Goal: Information Seeking & Learning: Learn about a topic

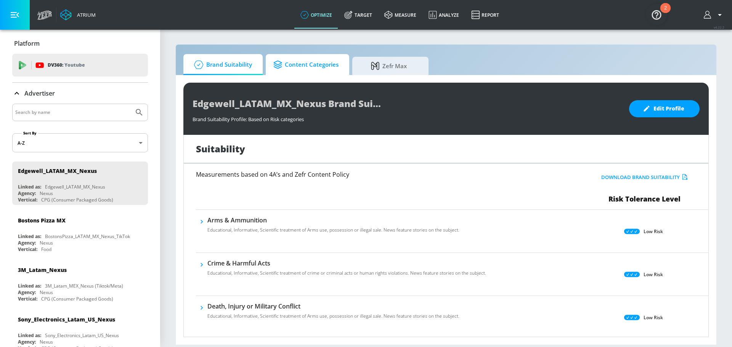
click at [288, 56] on span "Content Categories" at bounding box center [305, 65] width 65 height 18
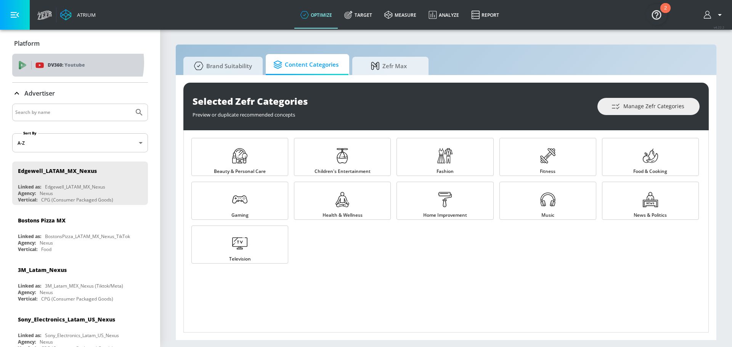
click at [72, 63] on p "Youtube" at bounding box center [74, 65] width 20 height 8
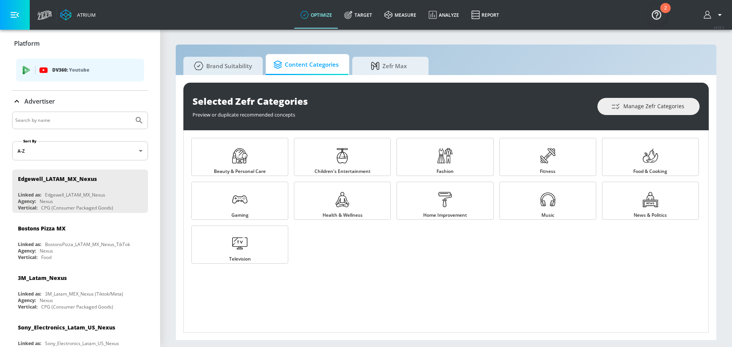
click at [60, 69] on p "DV360: Youtube" at bounding box center [95, 70] width 86 height 8
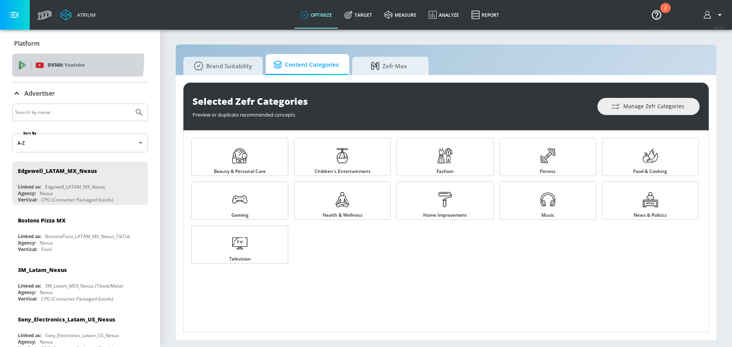
click at [41, 60] on div "DV360: Youtube" at bounding box center [80, 65] width 136 height 23
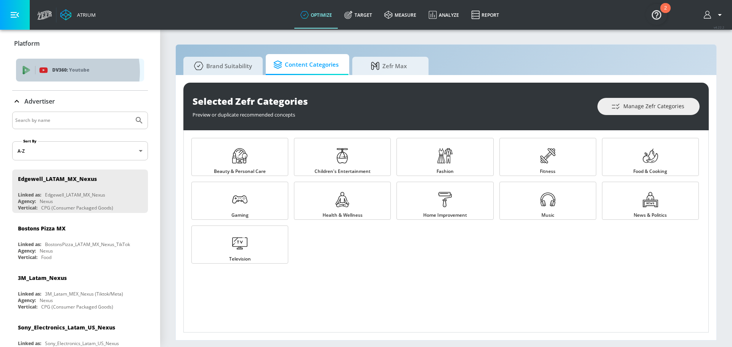
click at [57, 72] on p "DV360: Youtube" at bounding box center [95, 70] width 86 height 8
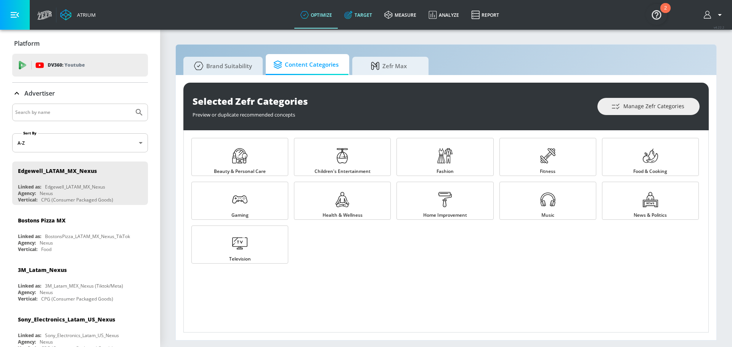
click at [365, 13] on link "Target" at bounding box center [358, 14] width 40 height 27
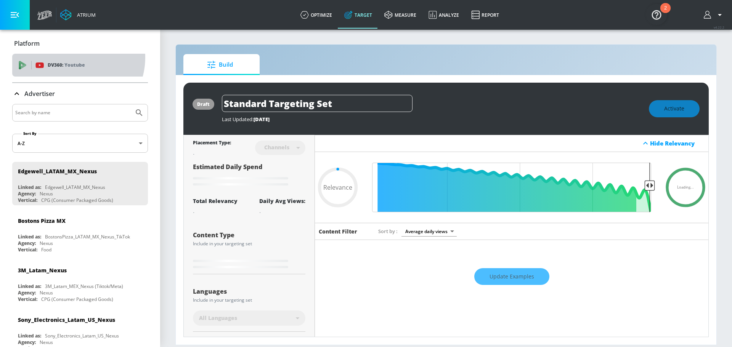
click at [72, 58] on div "DV360: Youtube" at bounding box center [80, 65] width 136 height 23
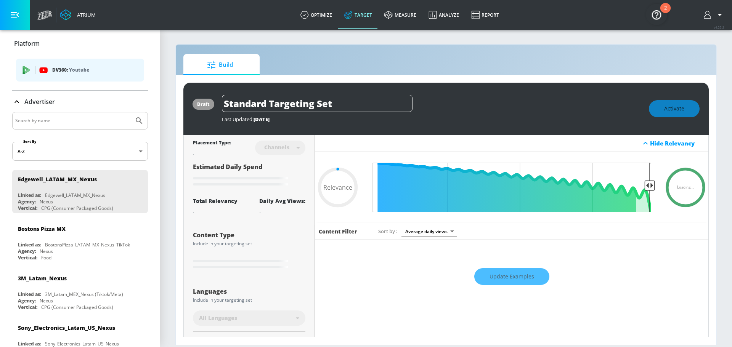
type input "0.6"
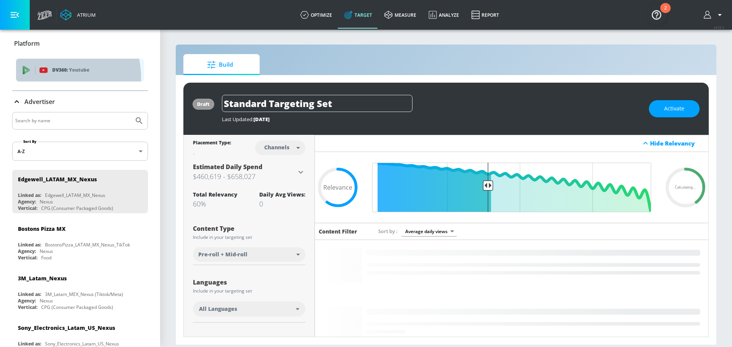
click at [51, 78] on div "DV360: Youtube" at bounding box center [80, 70] width 128 height 23
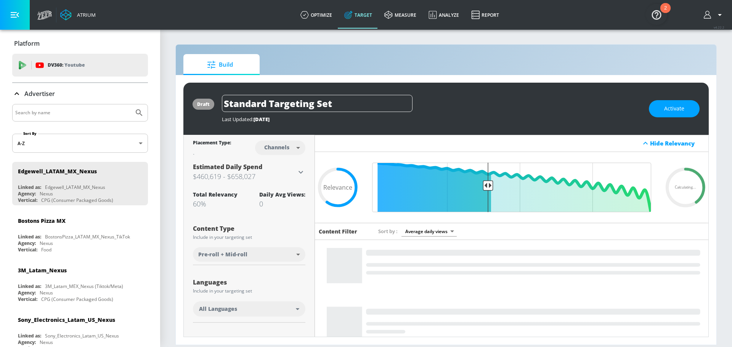
click at [30, 44] on p "Platform" at bounding box center [27, 43] width 26 height 8
click at [81, 15] on div "Atrium" at bounding box center [85, 14] width 22 height 7
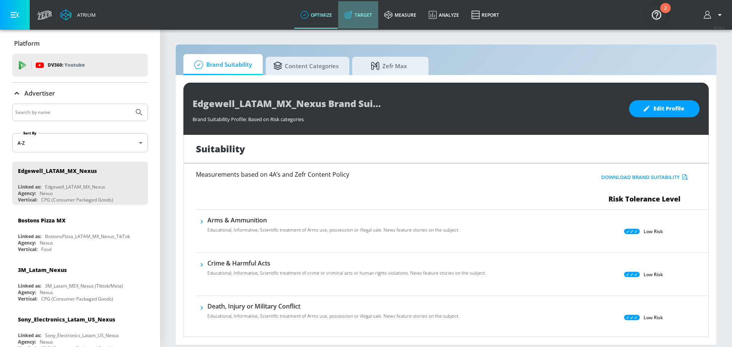
click at [357, 14] on link "Target" at bounding box center [358, 14] width 40 height 27
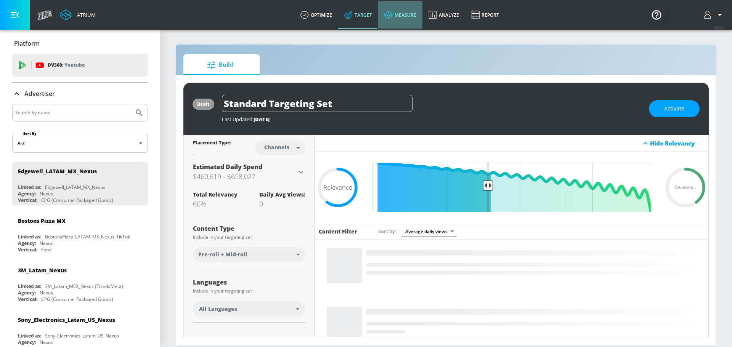
click at [401, 18] on link "measure" at bounding box center [400, 14] width 44 height 27
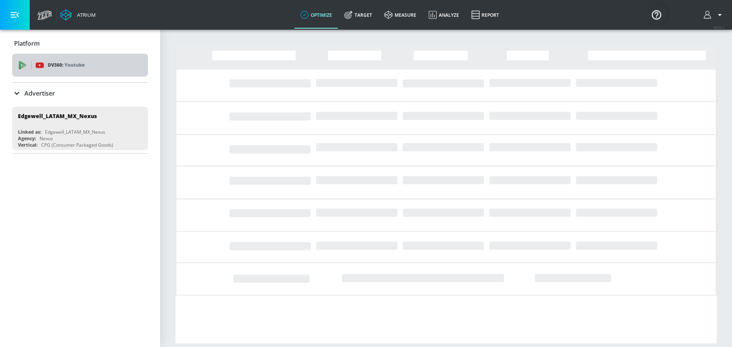
click at [37, 66] on icon at bounding box center [39, 65] width 8 height 5
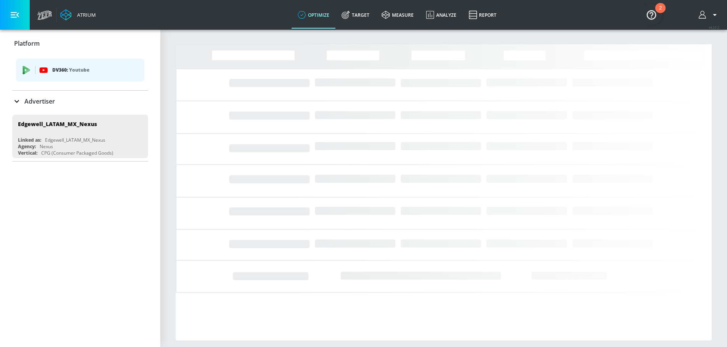
click at [42, 68] on icon "list of platforms" at bounding box center [43, 70] width 8 height 5
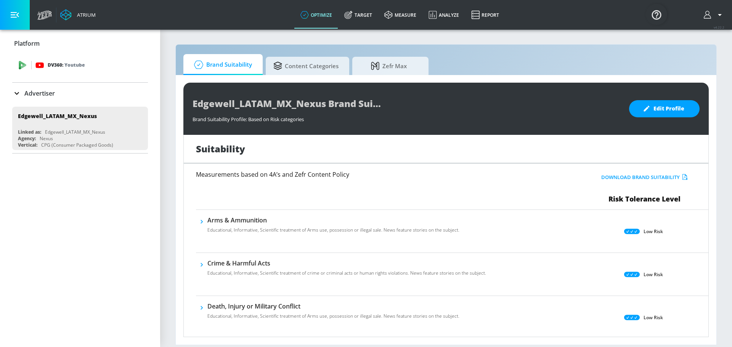
click at [55, 68] on p "DV360: Youtube" at bounding box center [66, 65] width 37 height 8
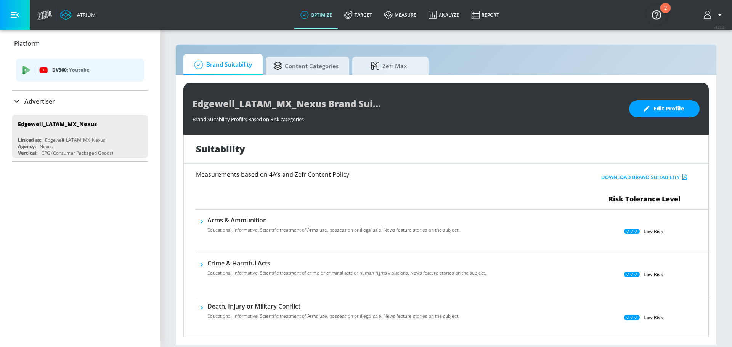
click at [32, 101] on p "Advertiser" at bounding box center [39, 101] width 31 height 8
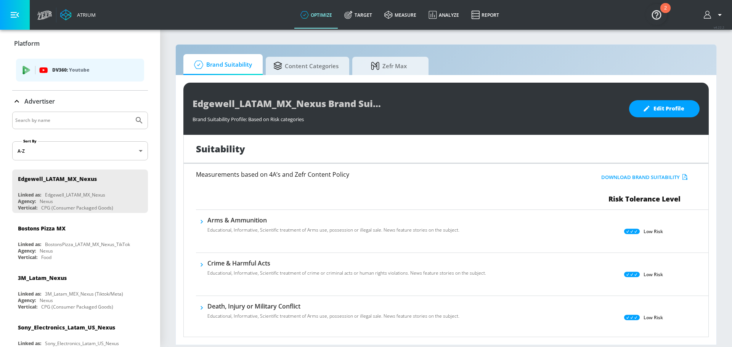
click at [32, 101] on p "Advertiser" at bounding box center [39, 101] width 31 height 8
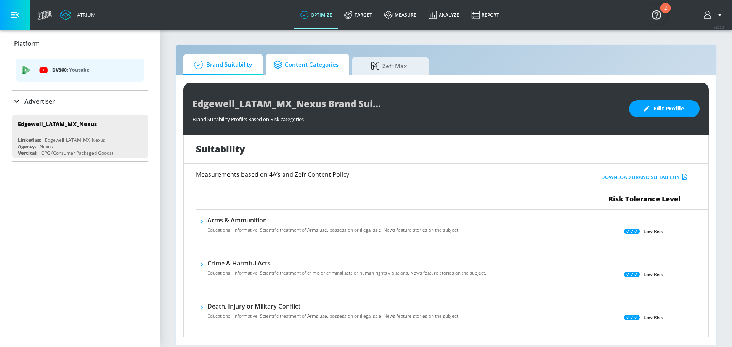
click at [306, 68] on span "Content Categories" at bounding box center [305, 65] width 65 height 18
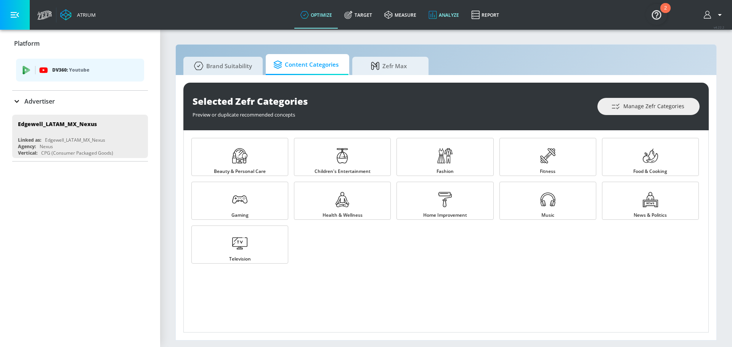
click at [448, 18] on link "Analyze" at bounding box center [444, 14] width 43 height 27
click at [402, 19] on link "measure" at bounding box center [400, 14] width 44 height 27
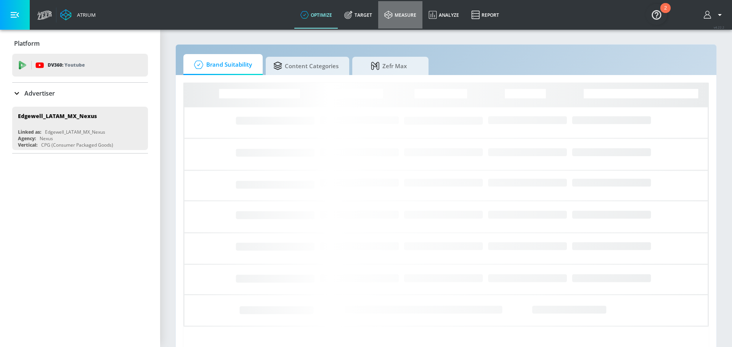
click at [401, 18] on link "measure" at bounding box center [400, 14] width 44 height 27
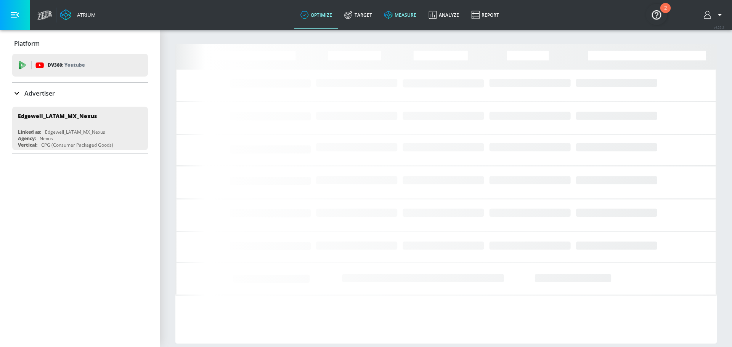
click at [398, 15] on link "measure" at bounding box center [400, 14] width 44 height 27
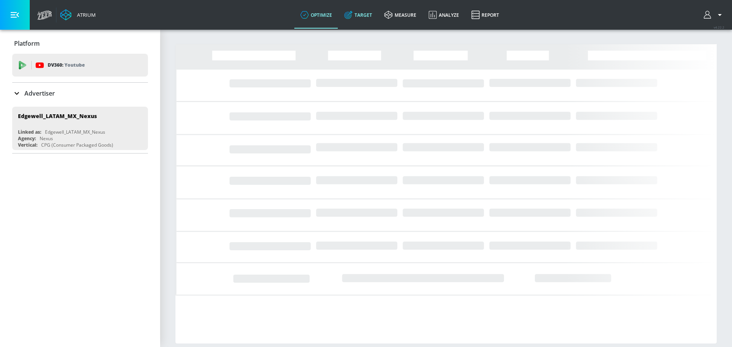
click at [348, 16] on icon at bounding box center [348, 15] width 2 height 2
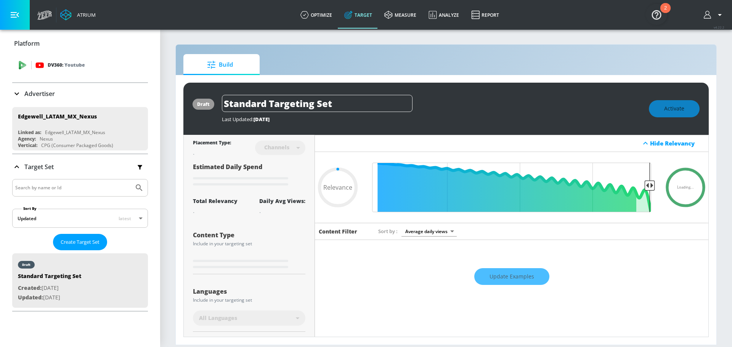
click at [88, 62] on div "DV360: Youtube" at bounding box center [88, 65] width 106 height 8
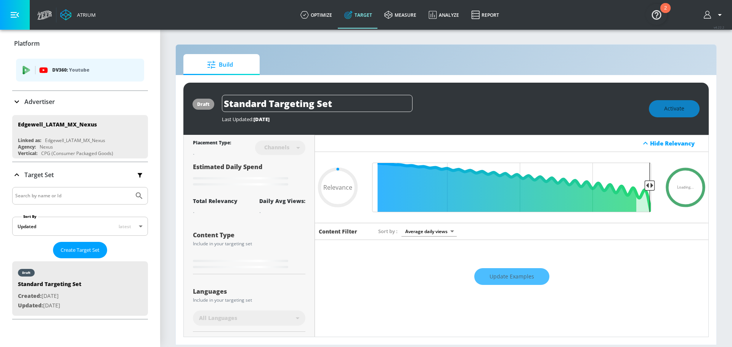
click at [82, 65] on div "DV360: Youtube" at bounding box center [80, 70] width 128 height 23
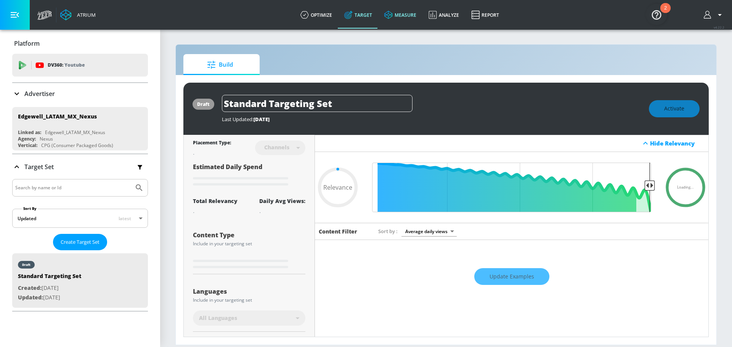
type input "0.6"
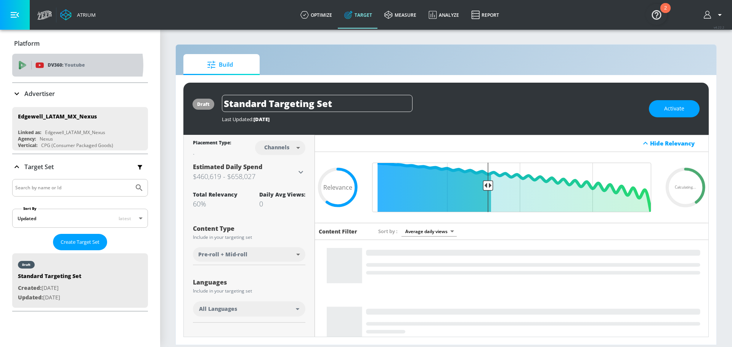
click at [62, 65] on p "DV360: Youtube" at bounding box center [66, 65] width 37 height 8
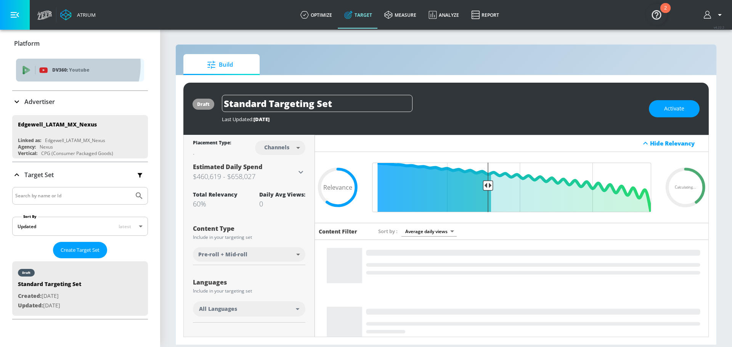
click at [67, 65] on div "DV360: Youtube" at bounding box center [80, 70] width 128 height 23
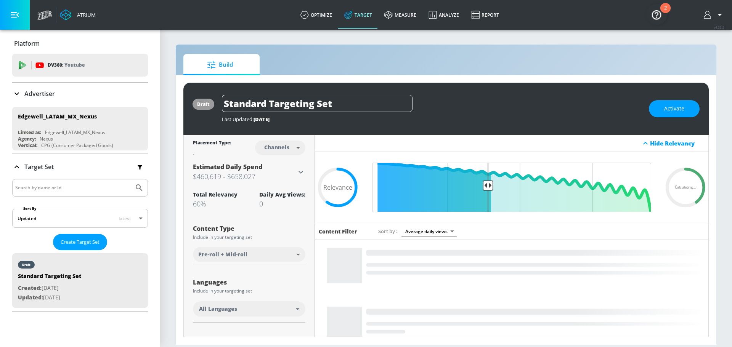
click at [28, 94] on p "Advertiser" at bounding box center [39, 94] width 31 height 8
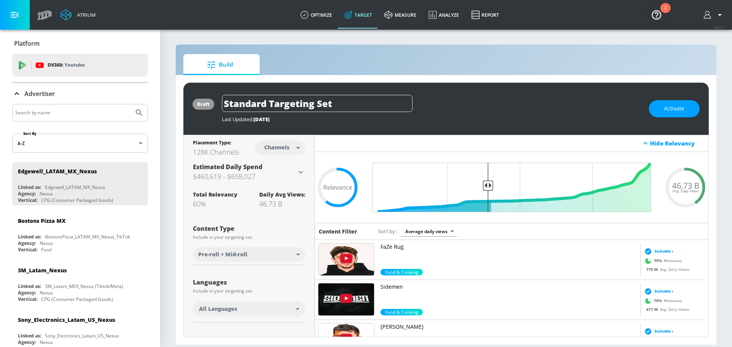
click at [28, 94] on p "Advertiser" at bounding box center [39, 94] width 31 height 8
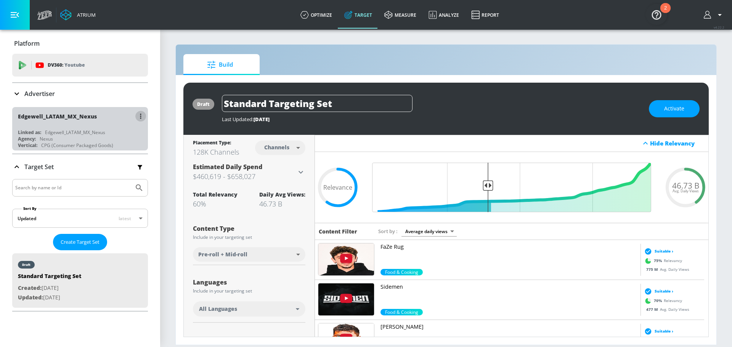
click at [137, 116] on button "button" at bounding box center [140, 116] width 11 height 11
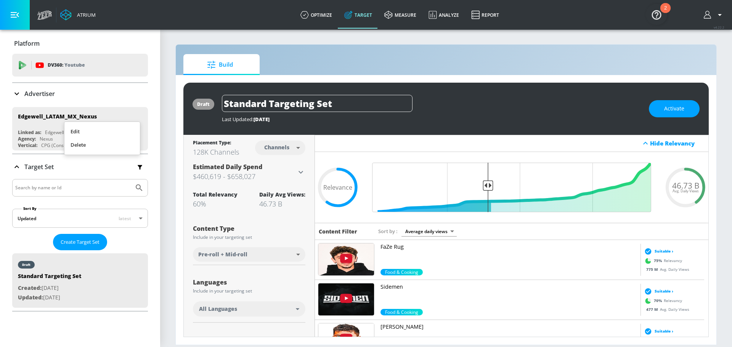
click at [124, 100] on div at bounding box center [366, 173] width 732 height 347
click at [393, 14] on icon at bounding box center [388, 15] width 8 height 8
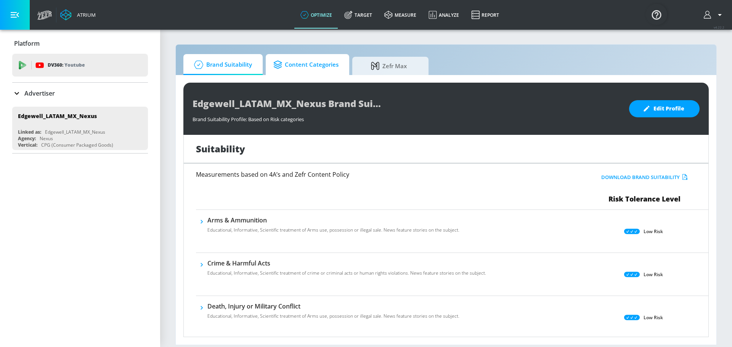
click at [309, 65] on span "Content Categories" at bounding box center [305, 65] width 65 height 18
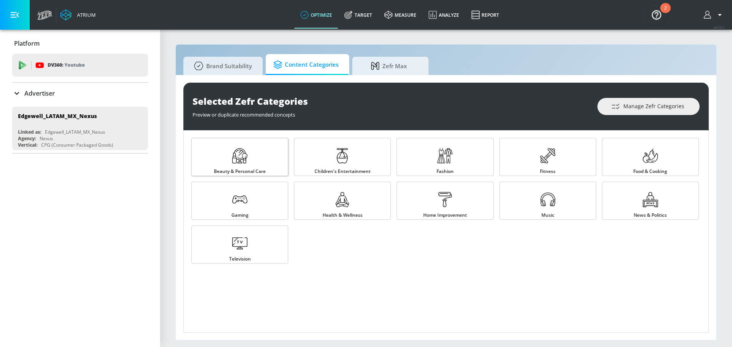
click at [247, 158] on icon at bounding box center [239, 155] width 15 height 15
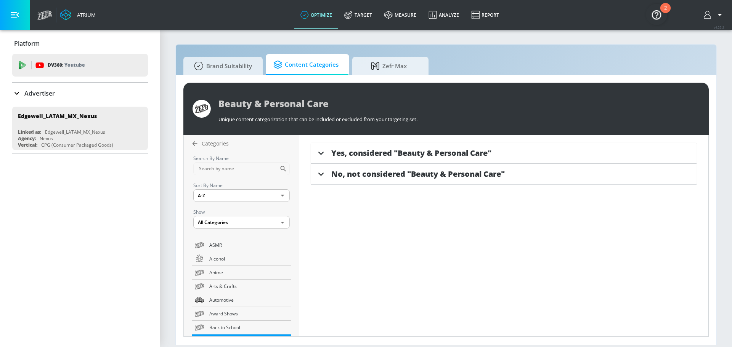
click at [322, 154] on icon at bounding box center [320, 153] width 11 height 11
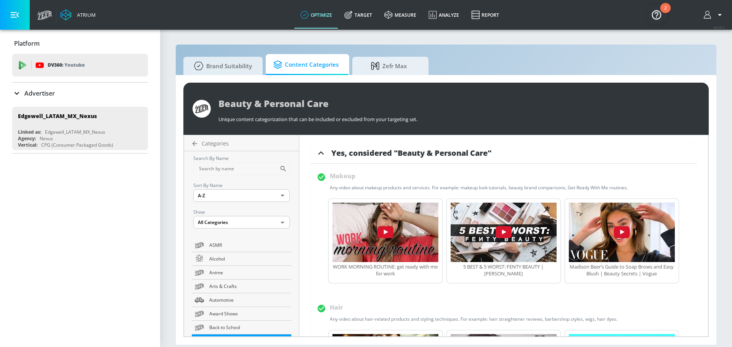
click at [322, 154] on icon at bounding box center [321, 152] width 6 height 3
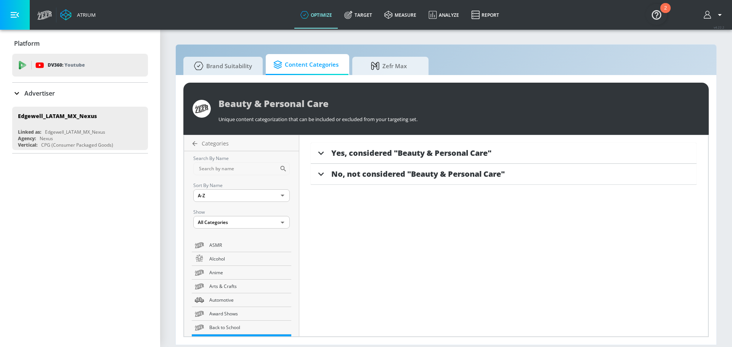
click at [320, 177] on icon at bounding box center [320, 174] width 11 height 11
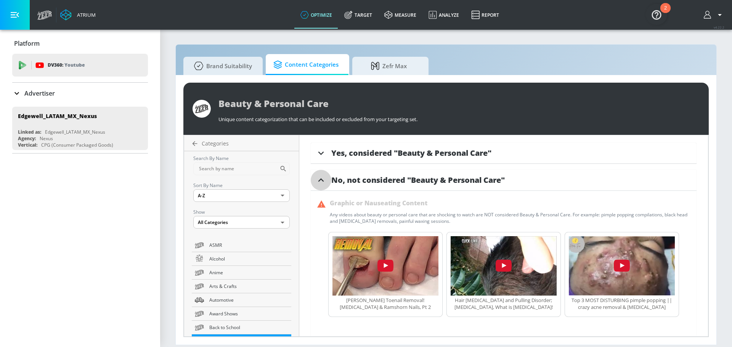
click at [320, 177] on icon at bounding box center [320, 180] width 11 height 11
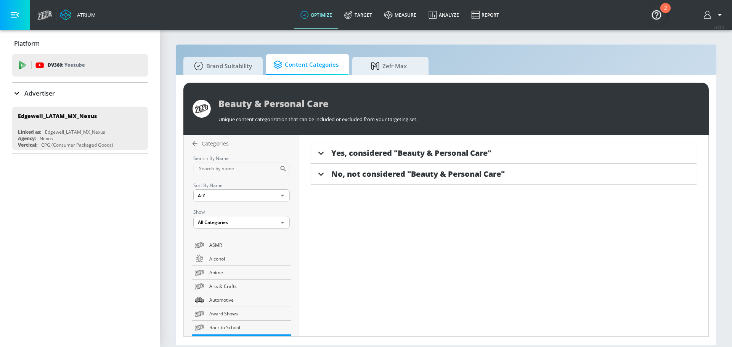
click at [320, 154] on icon at bounding box center [321, 152] width 6 height 3
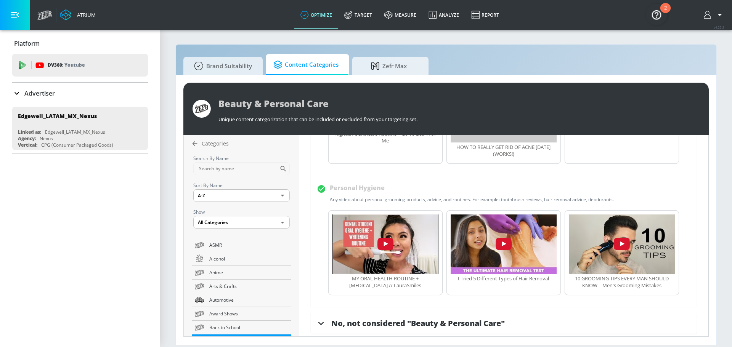
scroll to position [672, 0]
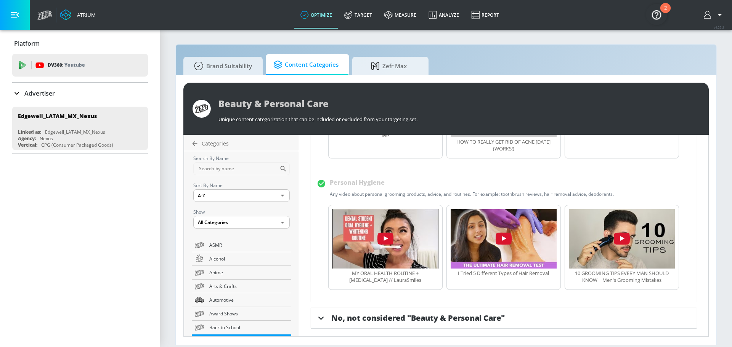
click at [399, 319] on span "No, not considered "Beauty & Personal Care"" at bounding box center [418, 318] width 174 height 10
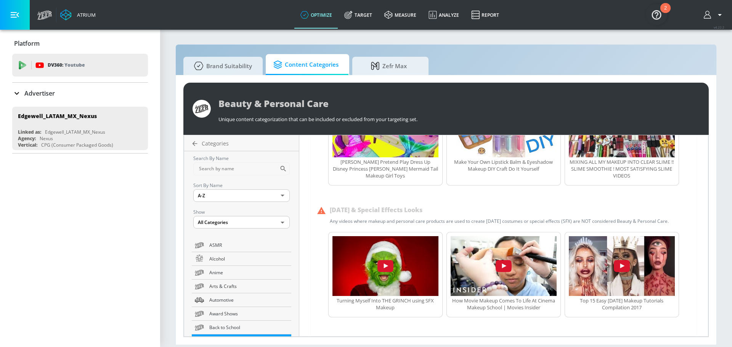
scroll to position [1255, 0]
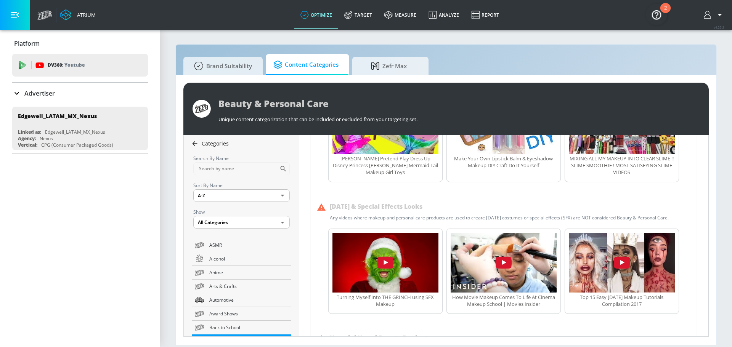
click at [195, 142] on icon at bounding box center [195, 143] width 5 height 5
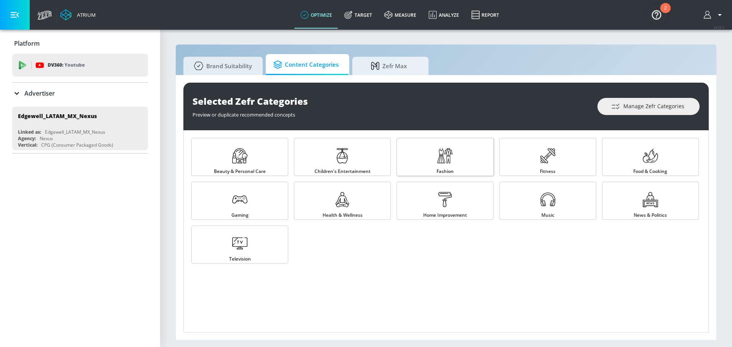
click at [446, 160] on icon at bounding box center [445, 155] width 15 height 15
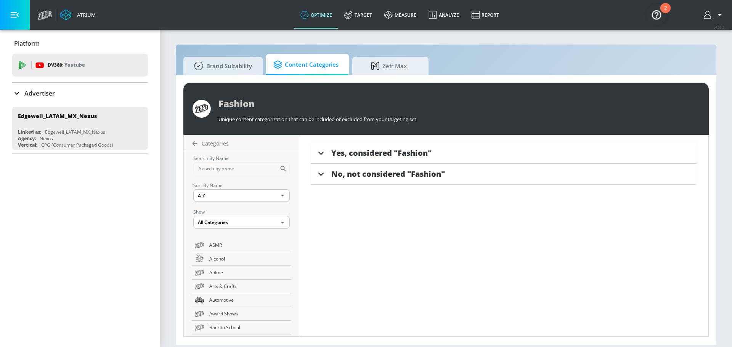
click at [399, 155] on span "Yes, considered "Fashion"" at bounding box center [381, 153] width 100 height 10
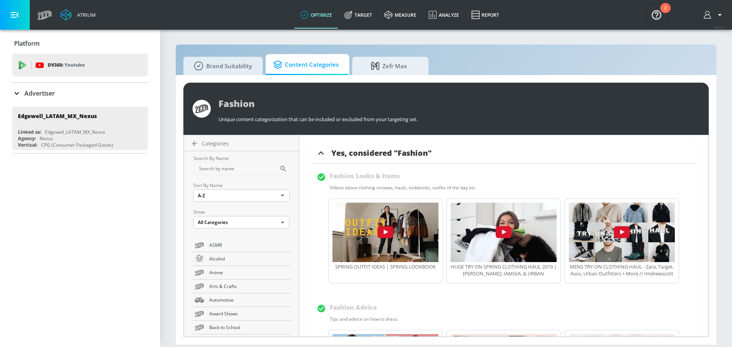
click at [399, 155] on span "Yes, considered "Fashion"" at bounding box center [381, 153] width 100 height 10
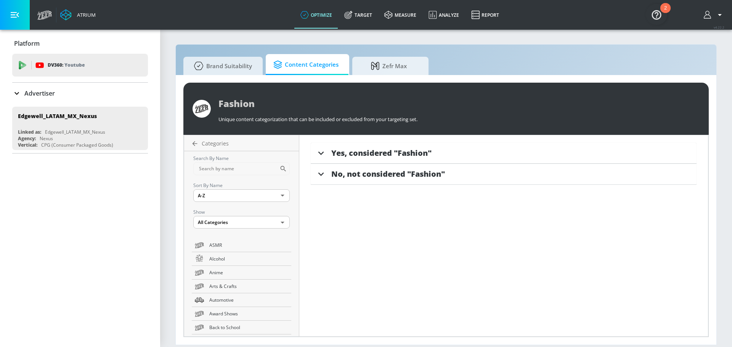
click at [385, 178] on span "No, not considered "Fashion"" at bounding box center [388, 174] width 114 height 10
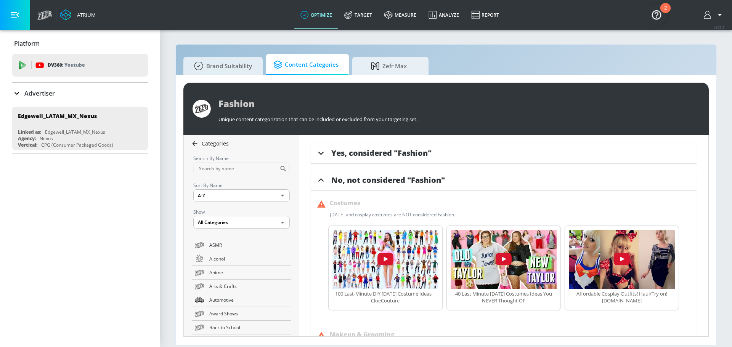
click at [192, 143] on icon at bounding box center [195, 144] width 8 height 8
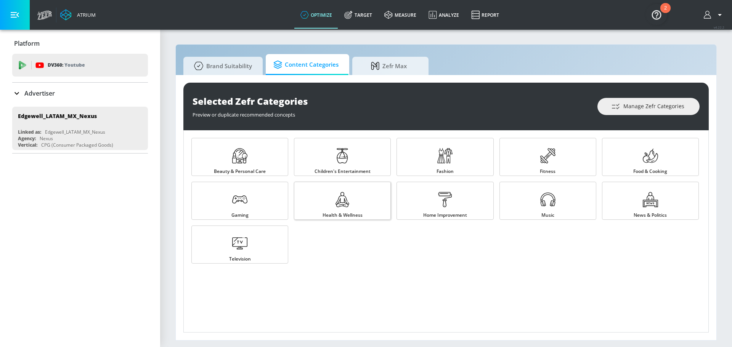
click at [332, 199] on link "Health & Wellness" at bounding box center [342, 201] width 97 height 38
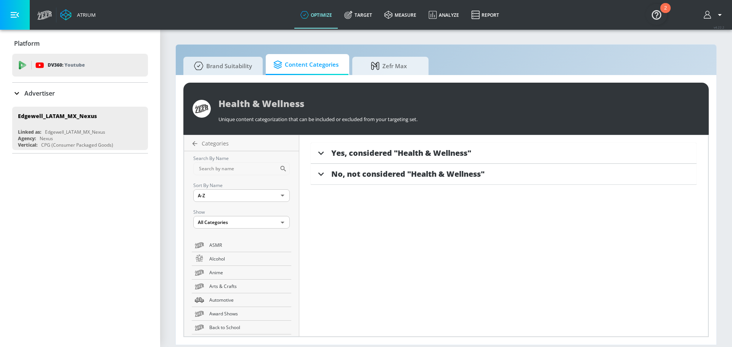
click at [336, 171] on span "No, not considered "Health & Wellness"" at bounding box center [407, 174] width 153 height 10
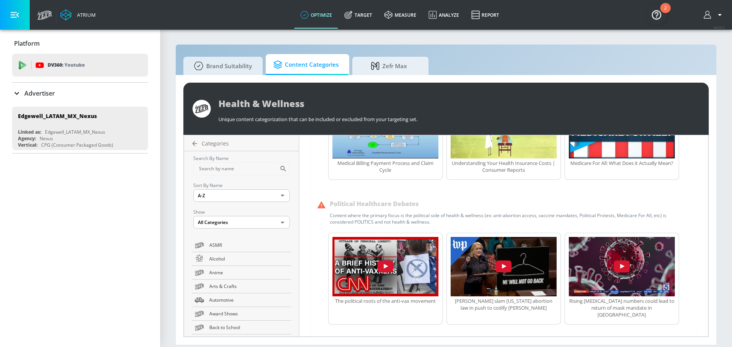
scroll to position [409, 0]
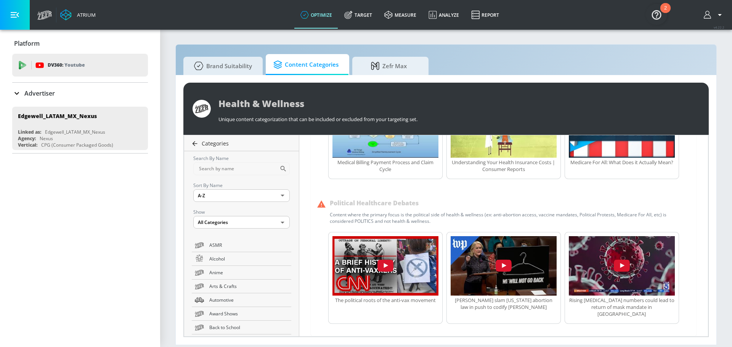
click at [219, 141] on span "Categories" at bounding box center [215, 143] width 27 height 7
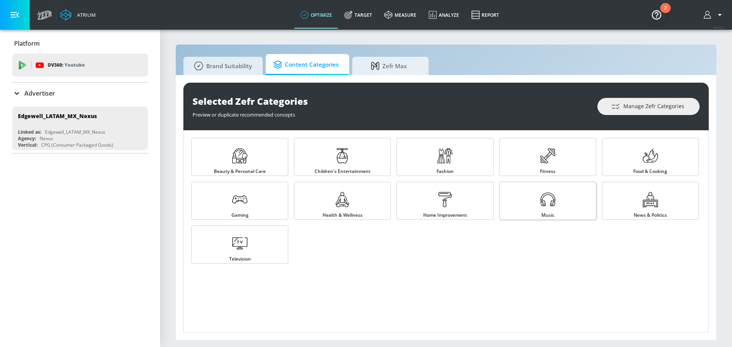
click at [542, 205] on icon at bounding box center [548, 199] width 15 height 15
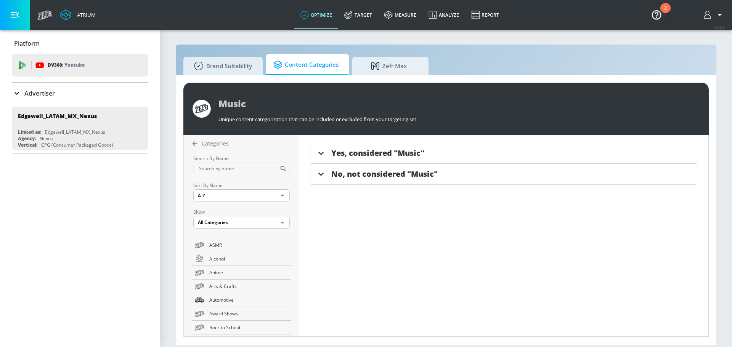
click at [369, 166] on div "No, not considered "Music"" at bounding box center [504, 174] width 386 height 21
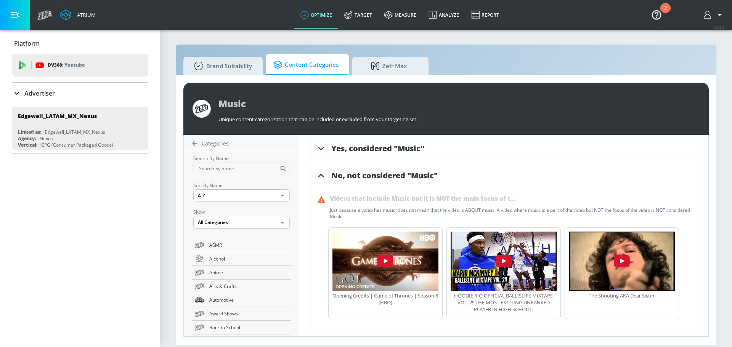
scroll to position [7, 0]
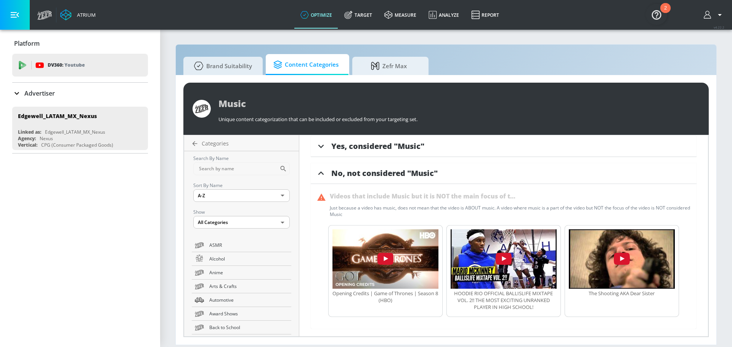
click at [368, 177] on span "No, not considered "Music"" at bounding box center [384, 173] width 106 height 10
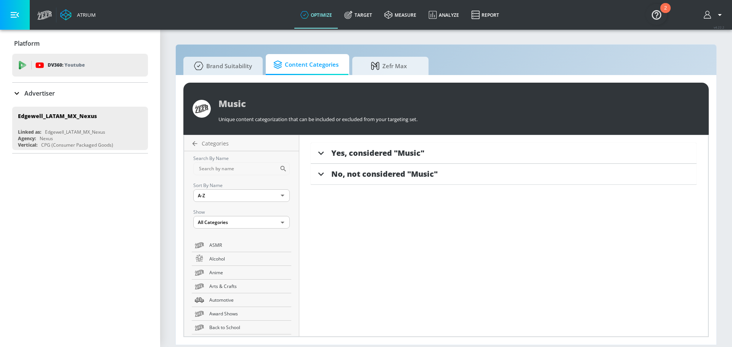
scroll to position [0, 0]
click at [209, 140] on span "Categories" at bounding box center [215, 143] width 27 height 7
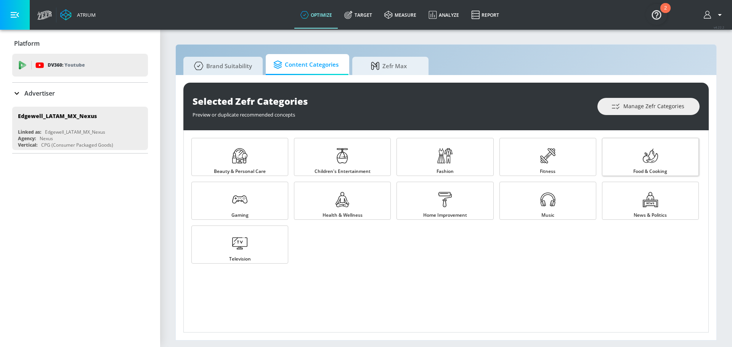
click at [640, 164] on link "Food & Cooking" at bounding box center [650, 157] width 97 height 38
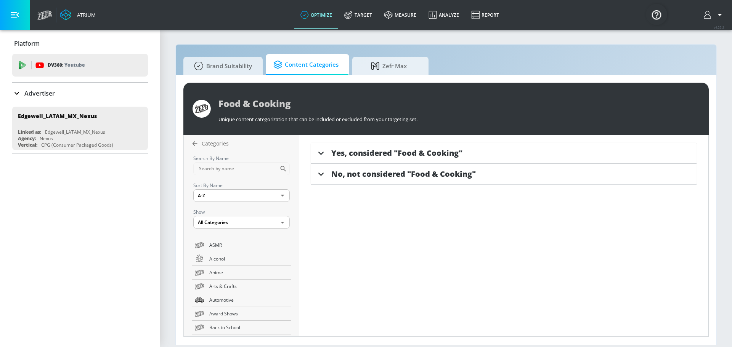
click at [330, 181] on div "No, not considered "Food & Cooking"" at bounding box center [504, 174] width 386 height 21
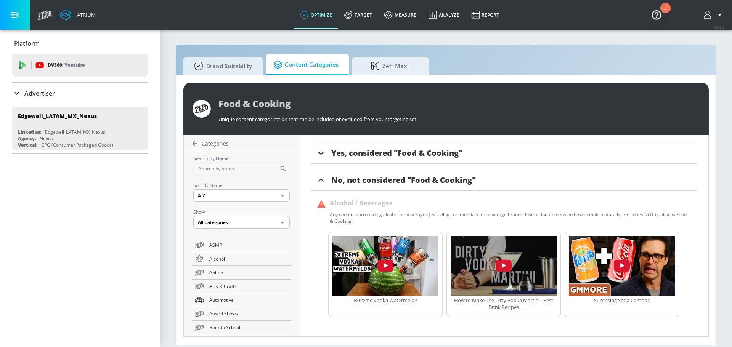
click at [337, 180] on span "No, not considered "Food & Cooking"" at bounding box center [403, 180] width 145 height 10
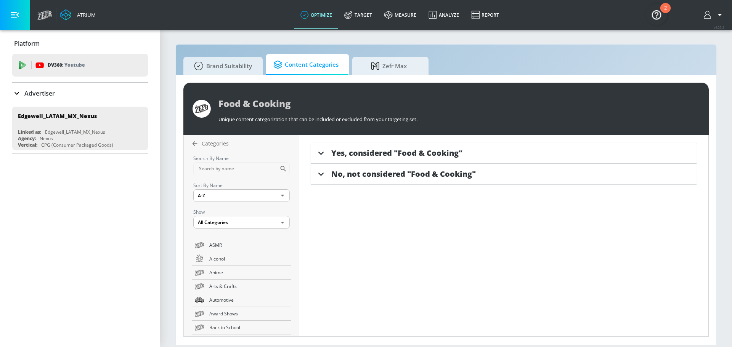
click at [347, 159] on div "Yes, considered "Food & Cooking"" at bounding box center [504, 153] width 386 height 21
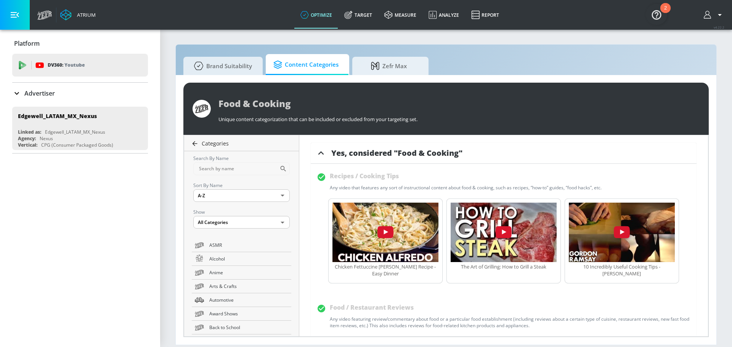
click at [224, 144] on span "Categories" at bounding box center [215, 143] width 27 height 7
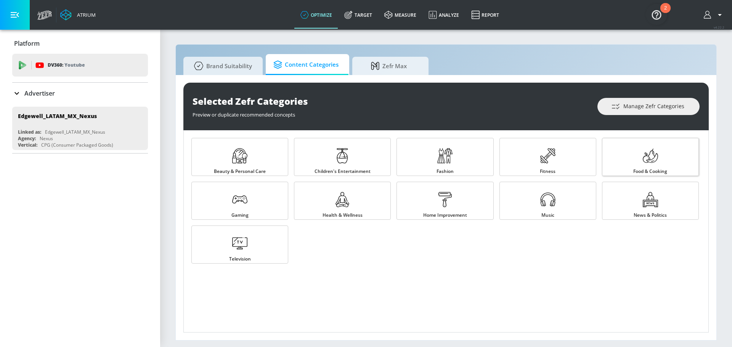
click at [637, 159] on link "Food & Cooking" at bounding box center [650, 157] width 97 height 38
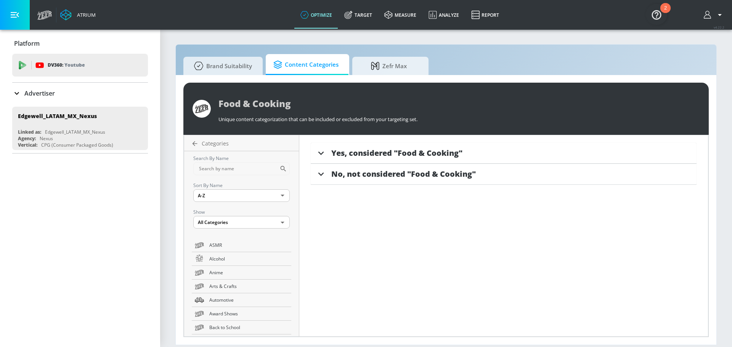
click at [371, 156] on span "Yes, considered "Food & Cooking"" at bounding box center [396, 153] width 131 height 10
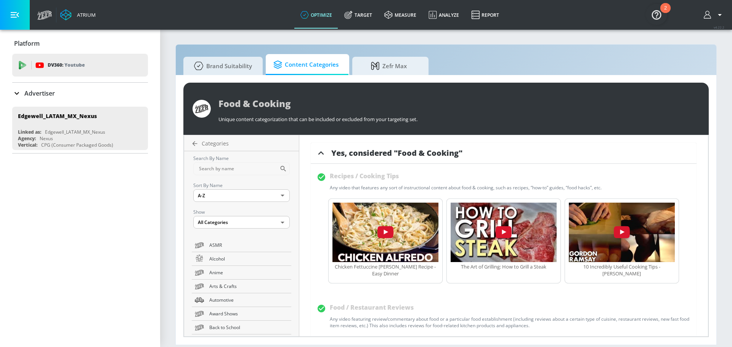
drag, startPoint x: 474, startPoint y: 150, endPoint x: 332, endPoint y: 149, distance: 141.9
click at [332, 149] on div "Yes, considered "Food & Cooking"" at bounding box center [513, 153] width 365 height 10
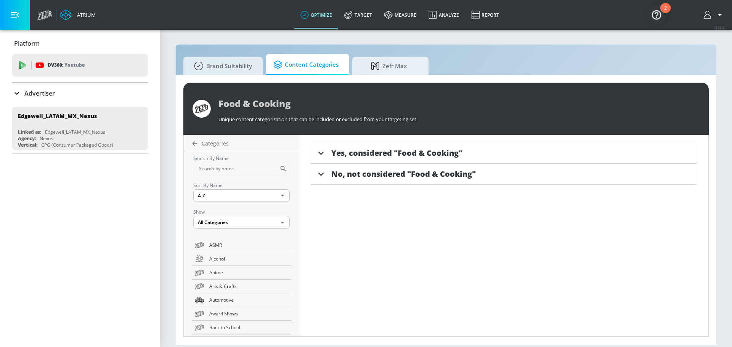
drag, startPoint x: 328, startPoint y: 153, endPoint x: 438, endPoint y: 153, distance: 109.9
click at [438, 153] on div "Yes, considered "Food & Cooking"" at bounding box center [504, 153] width 386 height 21
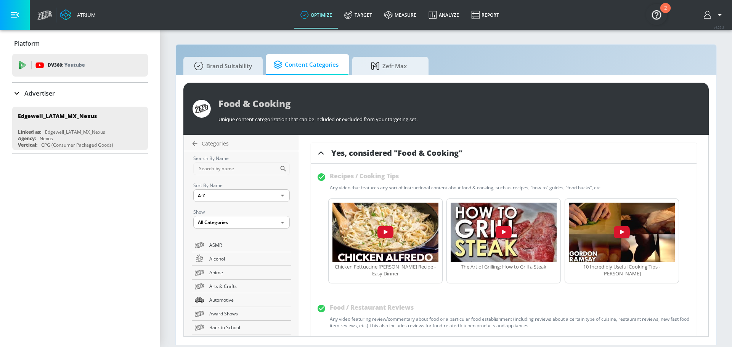
click at [351, 154] on span "Yes, considered "Food & Cooking"" at bounding box center [396, 153] width 131 height 10
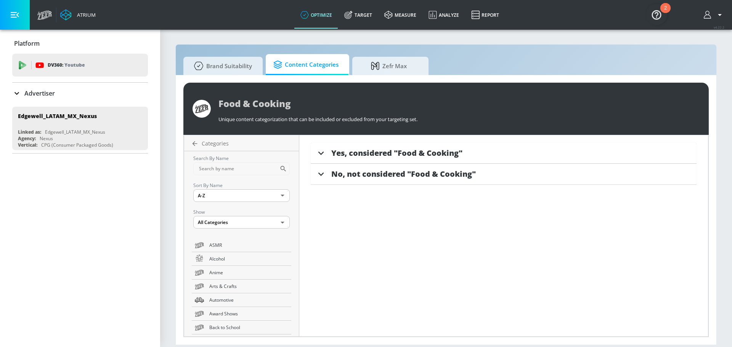
click at [375, 179] on span "No, not considered "Food & Cooking"" at bounding box center [403, 174] width 145 height 10
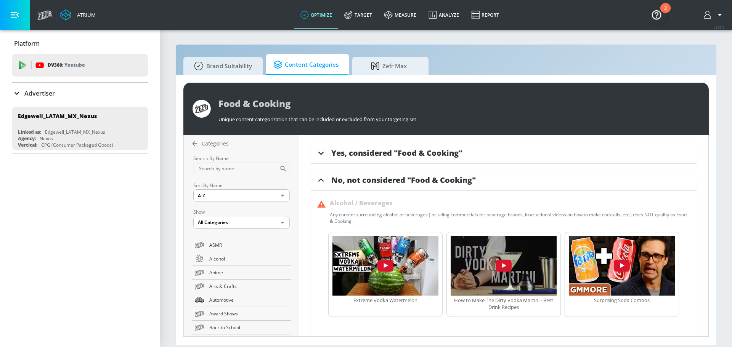
scroll to position [145, 0]
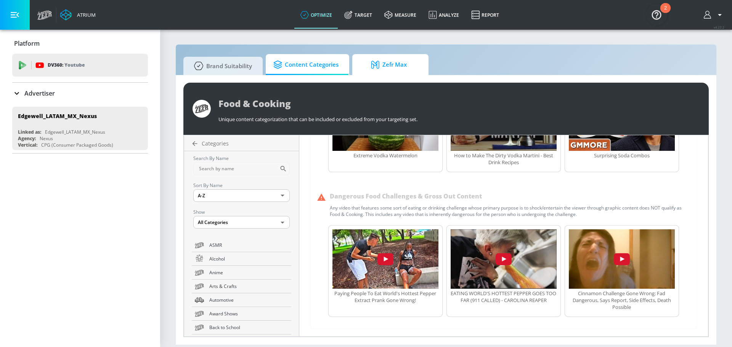
click at [377, 64] on icon at bounding box center [376, 65] width 11 height 8
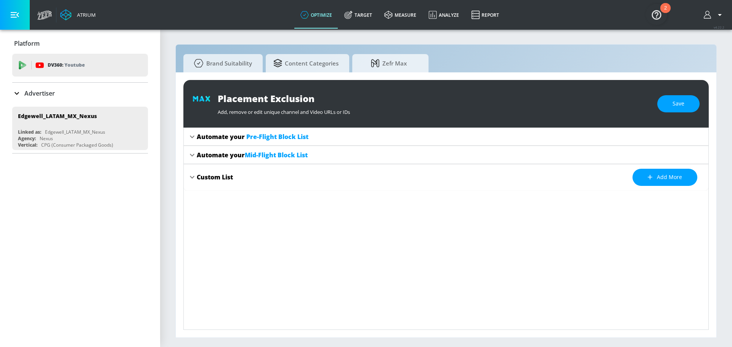
click at [211, 139] on div "Automate your Pre-Flight Block List" at bounding box center [253, 137] width 112 height 8
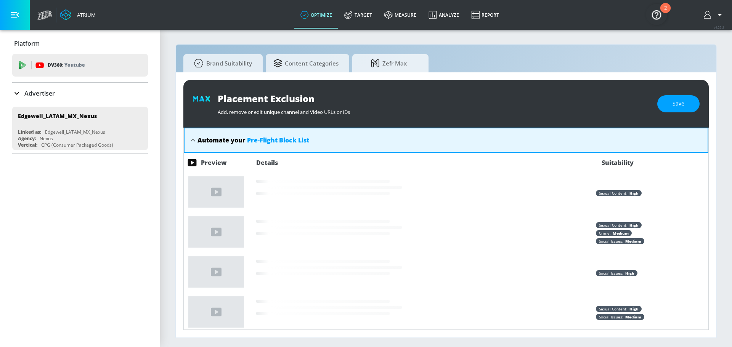
click at [211, 139] on div "Automate your Pre-Flight Block List" at bounding box center [254, 140] width 112 height 8
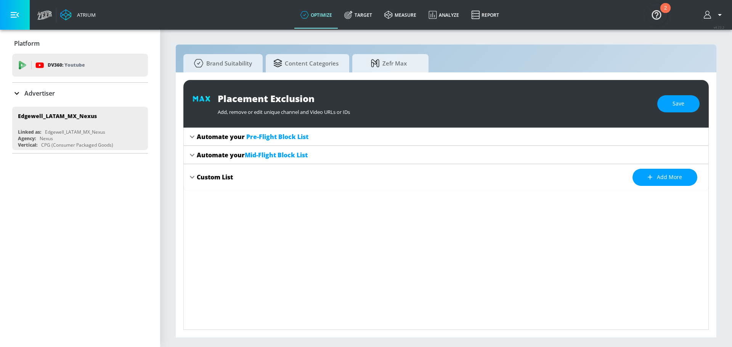
click at [290, 53] on div "Brand Suitability Content Categories Zefr Max Placement Exclusion Add, remove o…" at bounding box center [446, 191] width 542 height 294
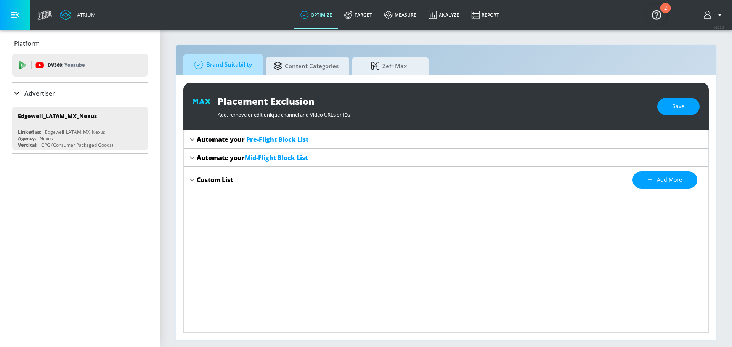
click at [245, 65] on span "Brand Suitability" at bounding box center [221, 65] width 61 height 18
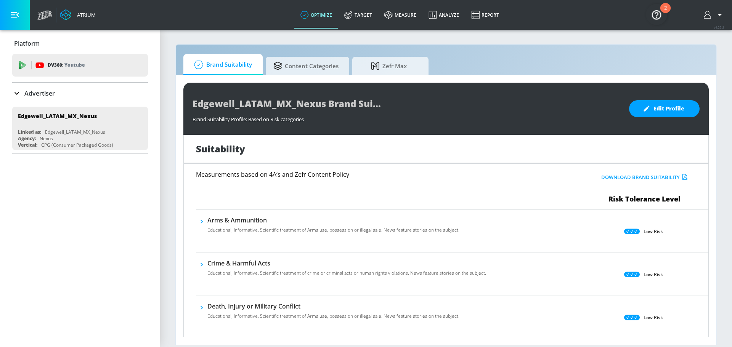
click at [211, 221] on h6 "Arms & Ammunition" at bounding box center [334, 220] width 252 height 8
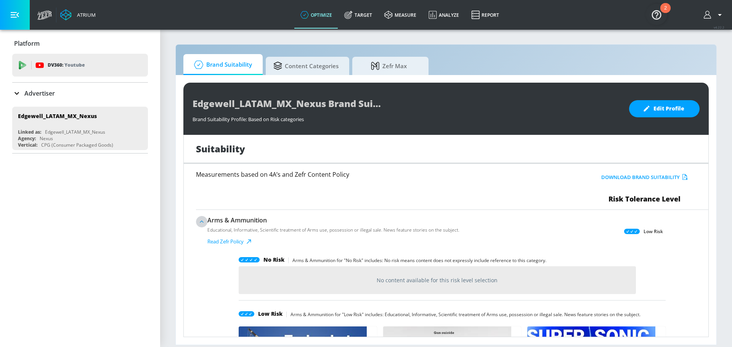
click at [199, 222] on icon "button" at bounding box center [202, 222] width 8 height 8
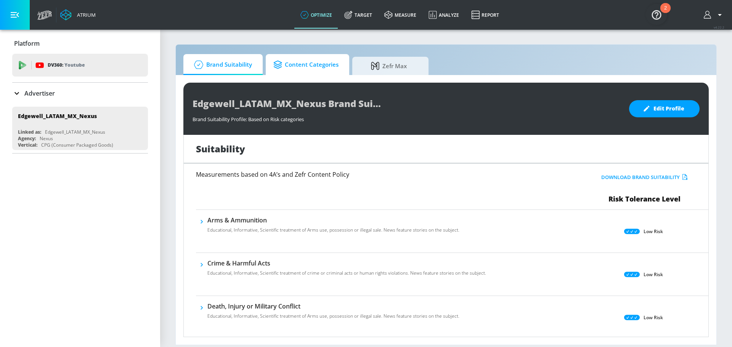
click at [310, 71] on span "Content Categories" at bounding box center [305, 65] width 65 height 18
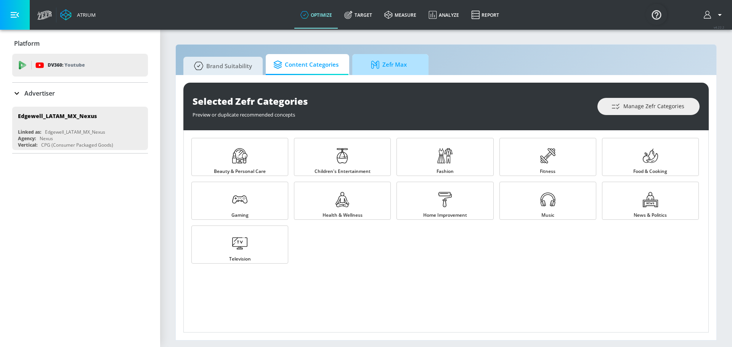
click at [358, 69] on link "Zefr Max" at bounding box center [390, 64] width 76 height 21
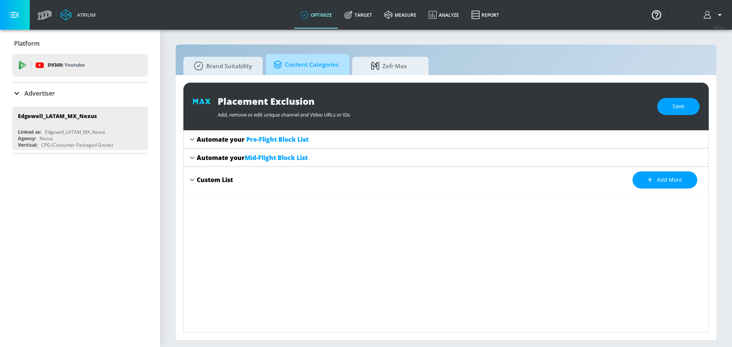
click at [315, 66] on span "Content Categories" at bounding box center [305, 65] width 65 height 18
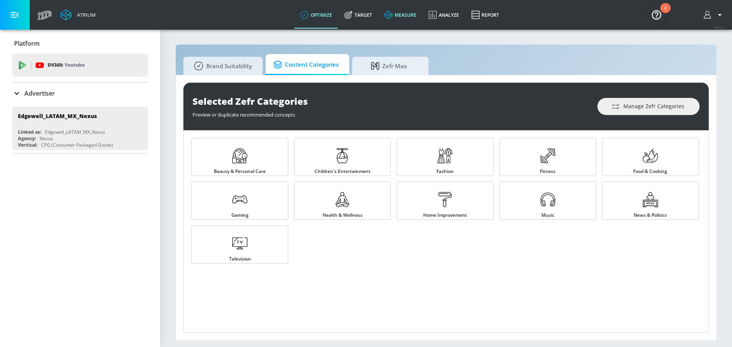
click at [387, 14] on icon at bounding box center [388, 15] width 8 height 8
